Goal: Task Accomplishment & Management: Use online tool/utility

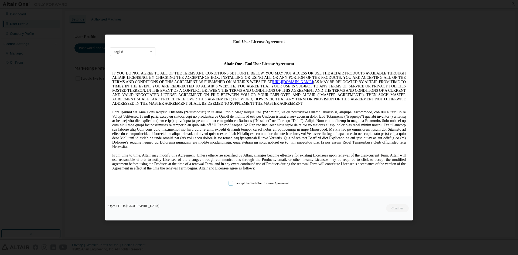
click at [268, 183] on label "I accept the End-User License Agreement." at bounding box center [258, 183] width 61 height 5
click at [391, 207] on button "Continue" at bounding box center [396, 208] width 23 height 8
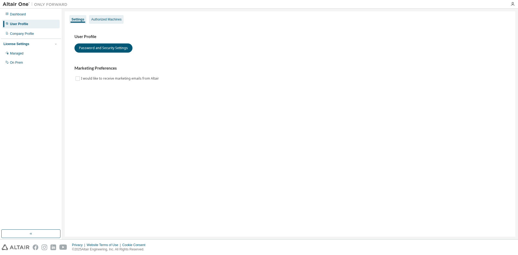
click at [97, 21] on div "Authorized Machines" at bounding box center [106, 19] width 30 height 4
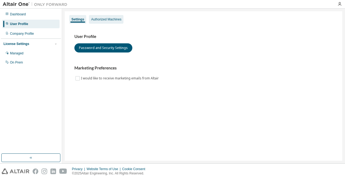
click at [113, 20] on div "Authorized Machines" at bounding box center [106, 19] width 30 height 4
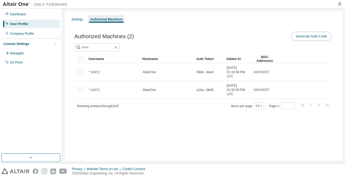
click at [307, 36] on button "Generate Auth Code" at bounding box center [311, 36] width 40 height 9
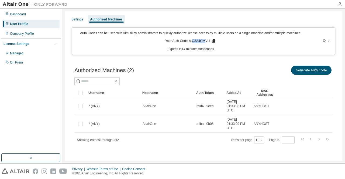
drag, startPoint x: 193, startPoint y: 41, endPoint x: 209, endPoint y: 42, distance: 16.2
click at [206, 43] on p "Your Auth Code is: O3A4OMVU" at bounding box center [190, 41] width 51 height 5
click at [214, 42] on icon at bounding box center [213, 41] width 3 height 4
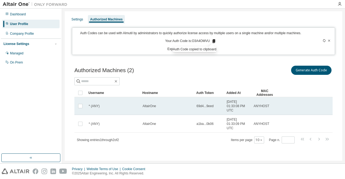
click at [118, 112] on td "* (ANY)" at bounding box center [113, 106] width 54 height 18
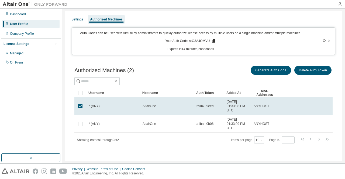
click at [121, 108] on td "* (ANY)" at bounding box center [113, 106] width 54 height 18
click at [329, 42] on icon at bounding box center [329, 40] width 3 height 3
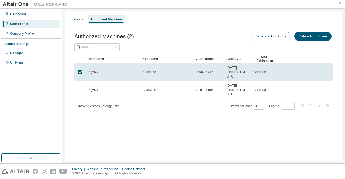
click at [278, 37] on button "Generate Auth Code" at bounding box center [271, 36] width 40 height 9
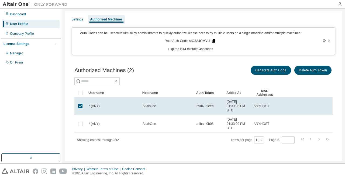
click at [215, 42] on icon at bounding box center [213, 41] width 3 height 4
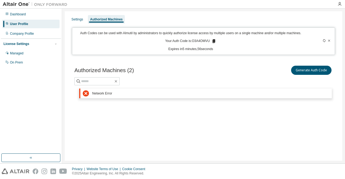
drag, startPoint x: 203, startPoint y: 130, endPoint x: 228, endPoint y: 145, distance: 28.2
click at [203, 130] on div "Settings Authorized Machines Auth Codes can be used with Almutil by administrat…" at bounding box center [204, 86] width 278 height 150
click at [190, 117] on div "Settings Authorized Machines Auth Codes can be used with Almutil by administrat…" at bounding box center [204, 86] width 278 height 150
click at [231, 115] on div "Authorized Machines (2) Generate Auth Code Clear Load Save Save As Field Operat…" at bounding box center [203, 86] width 271 height 57
click at [213, 130] on div "Settings Authorized Machines Auth Codes can be used with Almutil by administrat…" at bounding box center [204, 86] width 278 height 150
